Goal: Task Accomplishment & Management: Use online tool/utility

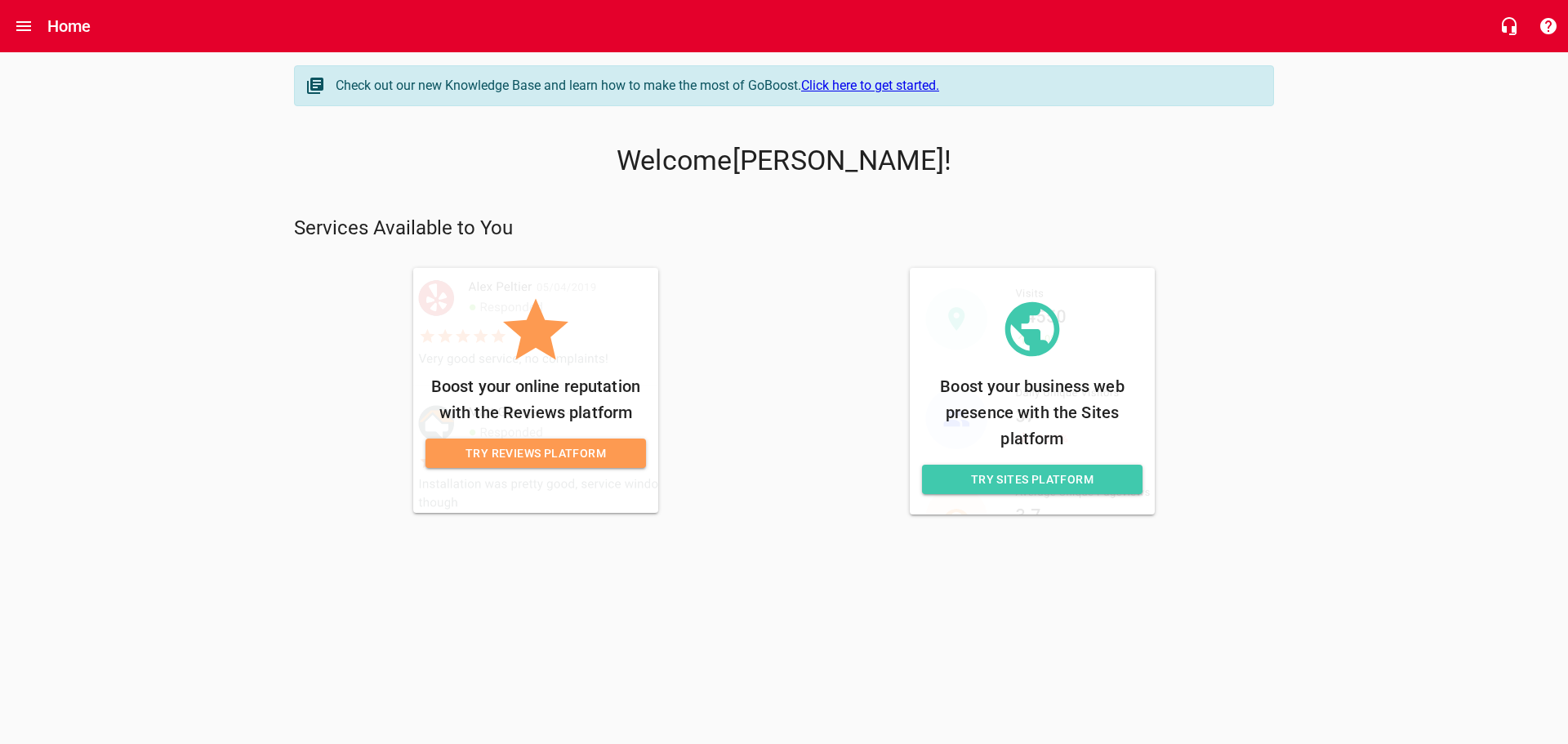
click at [1031, 483] on span "Try Sites Platform" at bounding box center [1032, 479] width 194 height 20
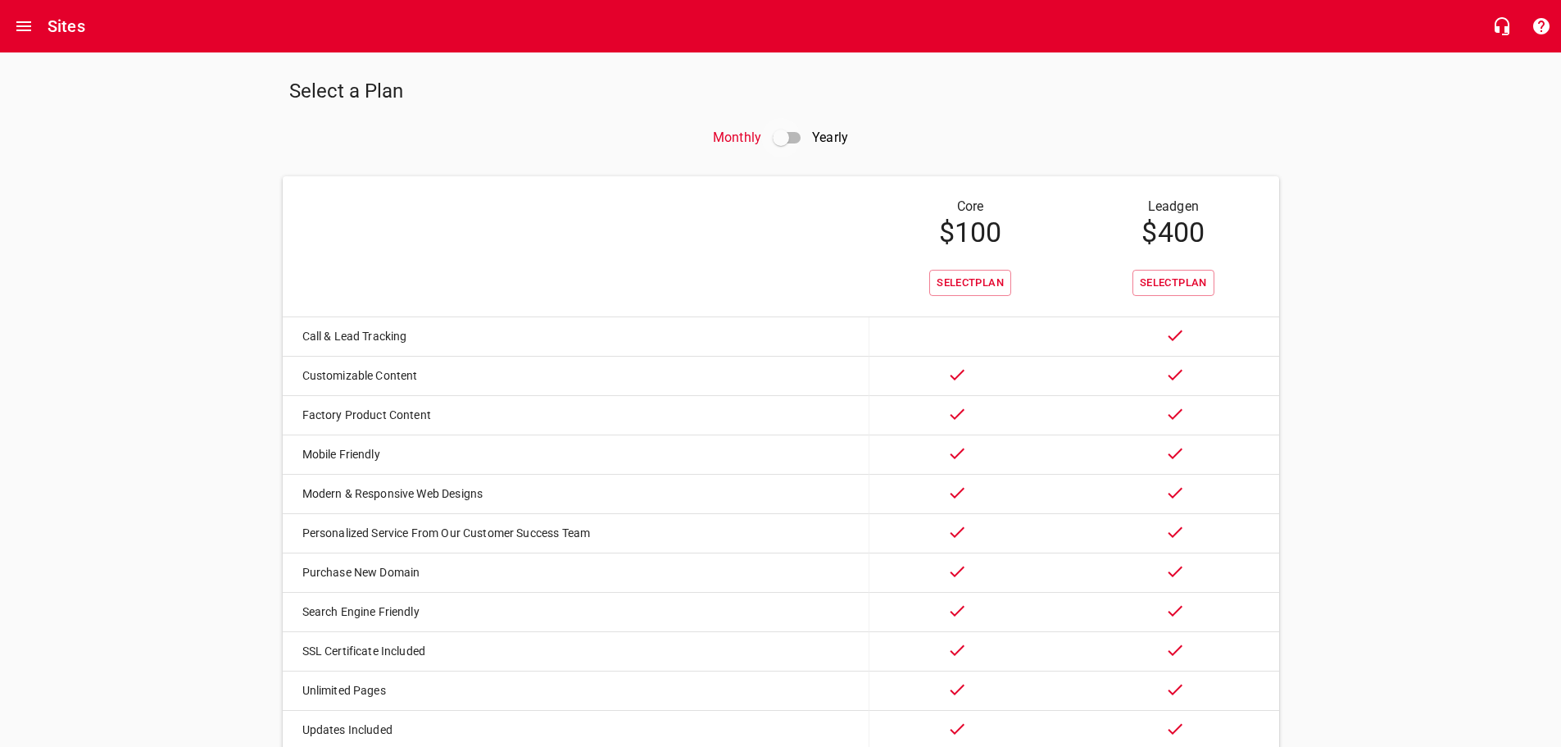
click at [774, 134] on input "checkbox" at bounding box center [780, 137] width 39 height 39
checkbox input "true"
